Goal: Find specific page/section

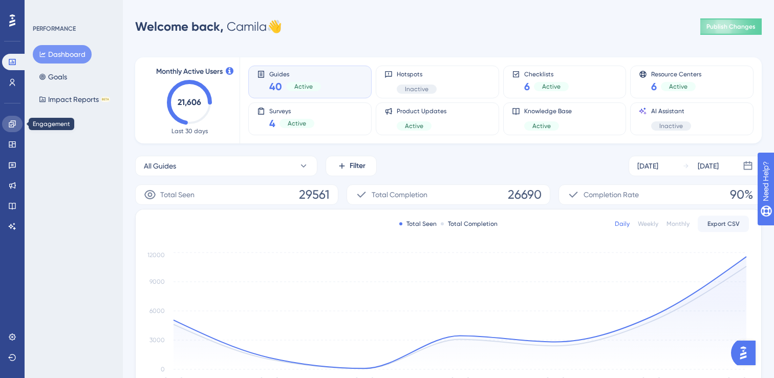
click at [15, 126] on icon at bounding box center [12, 124] width 8 height 8
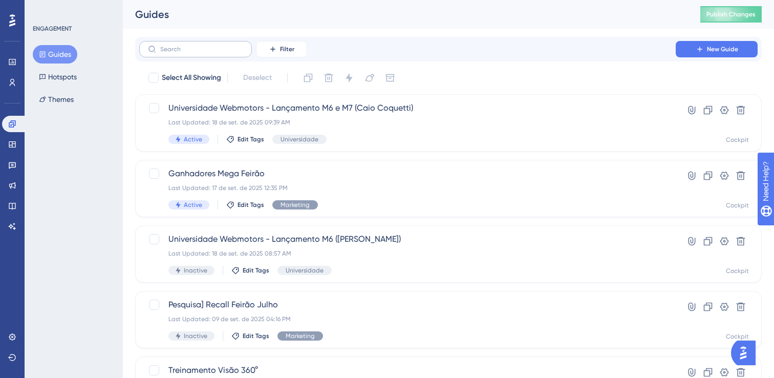
click at [224, 43] on label at bounding box center [195, 49] width 113 height 16
click at [224, 46] on input "text" at bounding box center [201, 49] width 83 height 7
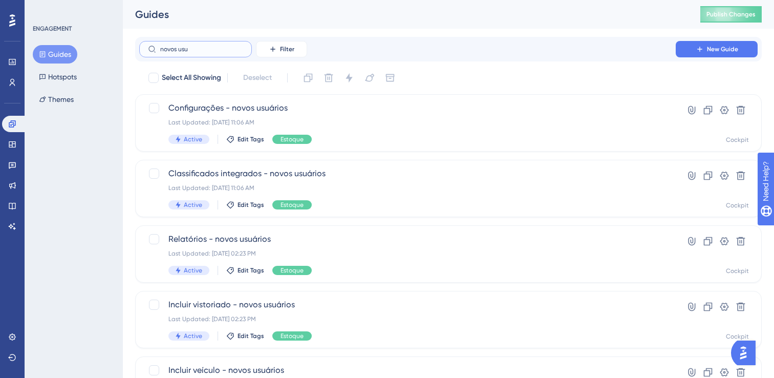
type input "novos usu'"
checkbox input "true"
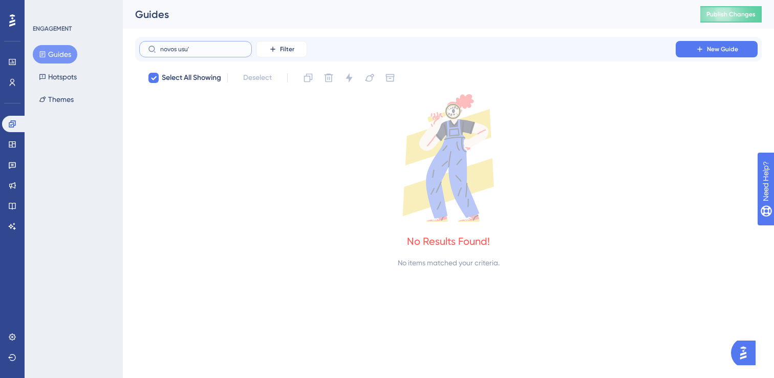
type input "novos usuá"
checkbox input "false"
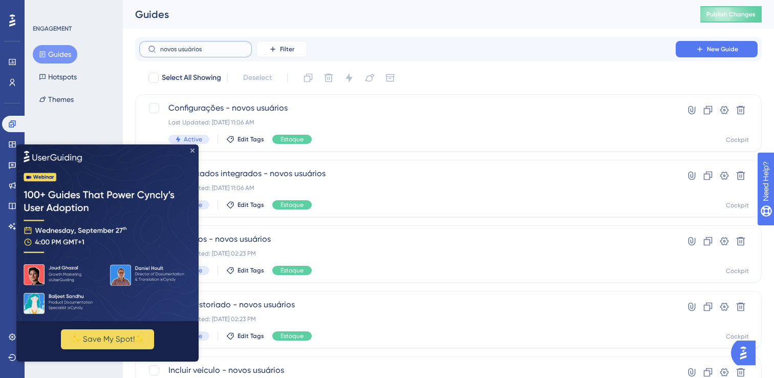
type input "novos usuários"
click at [191, 149] on icon "Close Preview" at bounding box center [192, 150] width 4 height 4
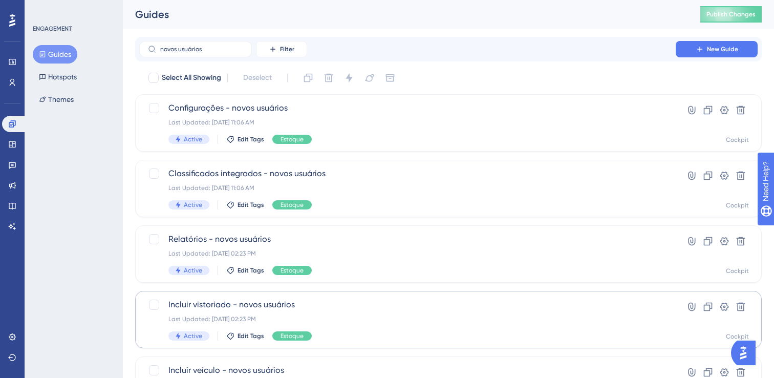
scroll to position [134, 0]
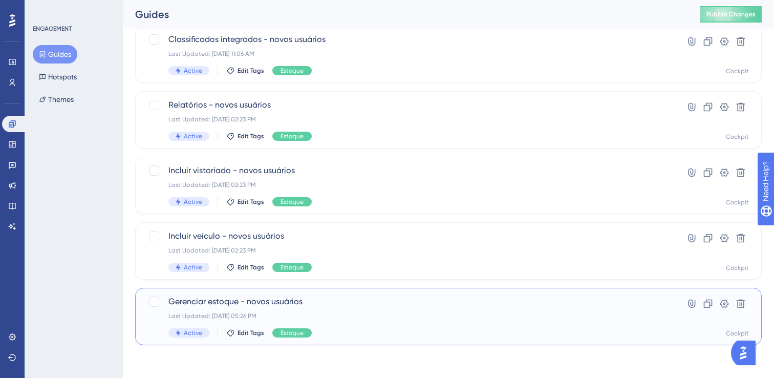
click at [226, 302] on span "Gerenciar estoque - novos usuários" at bounding box center [407, 301] width 478 height 12
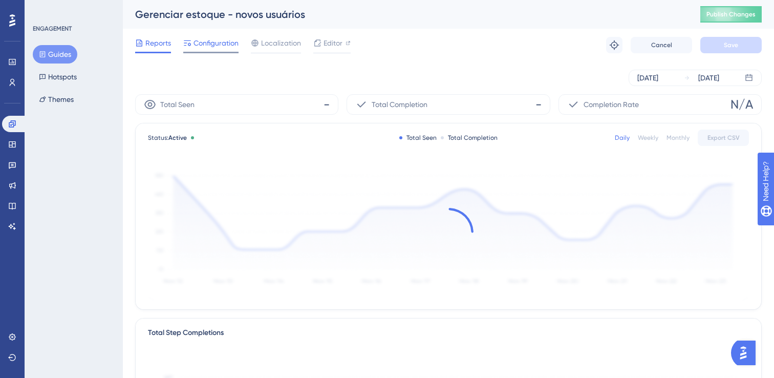
click at [207, 47] on span "Configuration" at bounding box center [215, 43] width 45 height 12
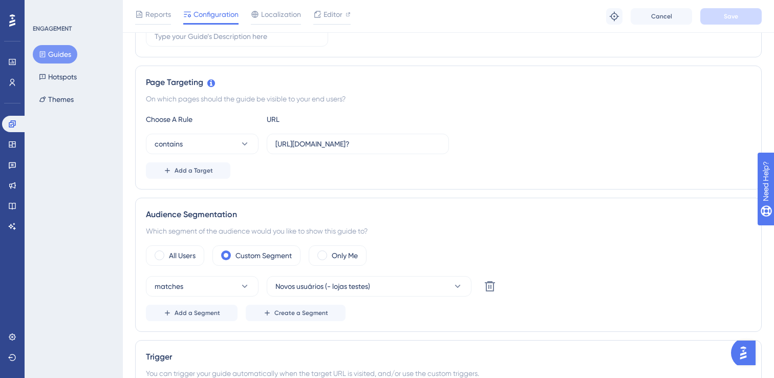
scroll to position [204, 0]
